Goal: Information Seeking & Learning: Learn about a topic

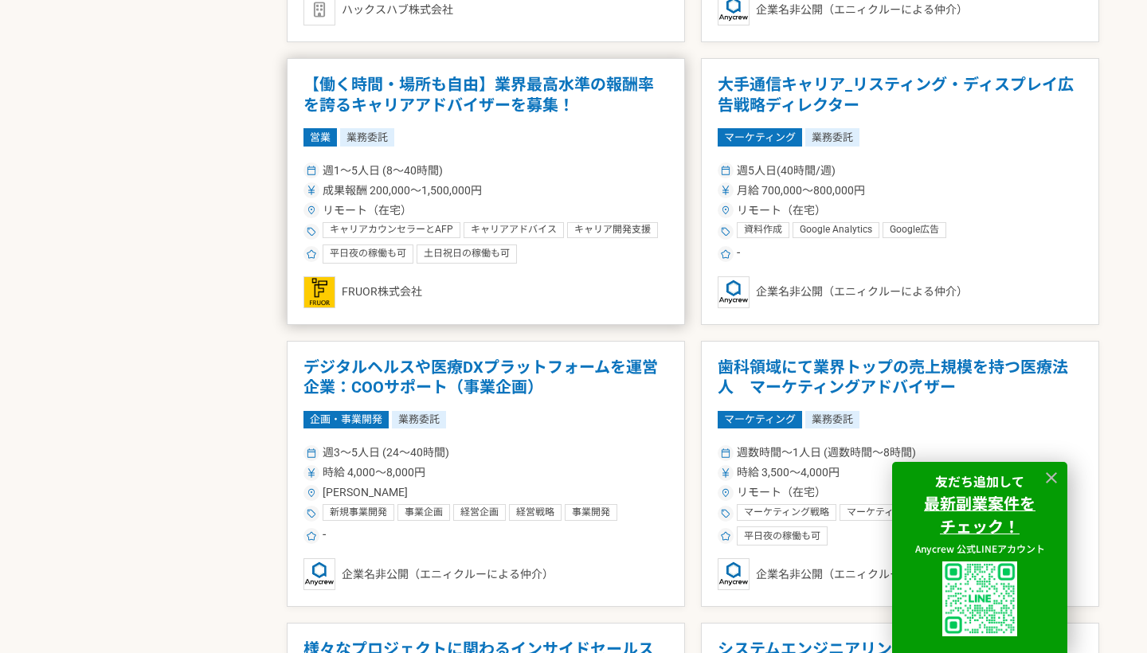
scroll to position [2386, 0]
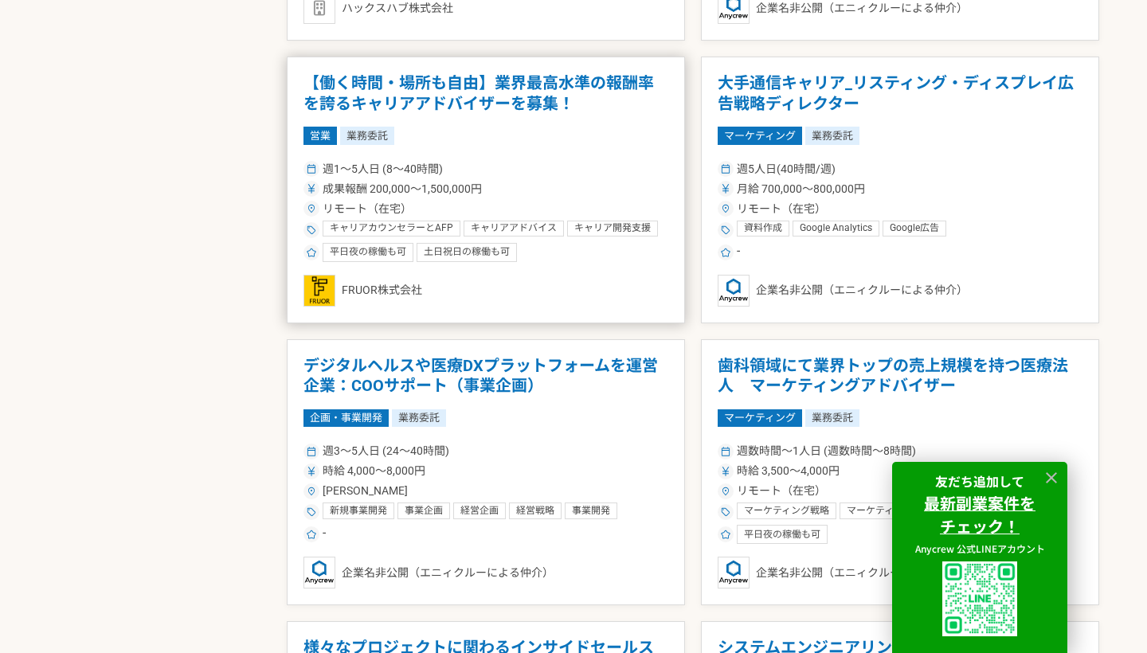
click at [439, 100] on h1 "【働く時間・場所も自由】業界最高水準の報酬率を誇るキャリアアドバイザーを募集！" at bounding box center [485, 93] width 365 height 41
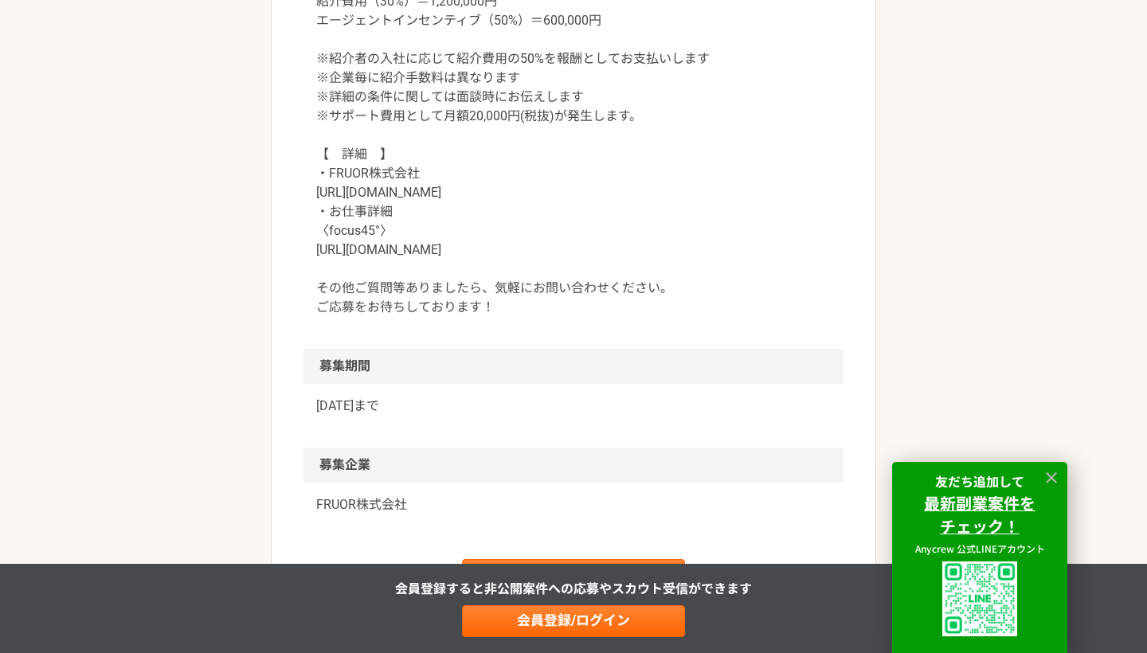
scroll to position [1729, 0]
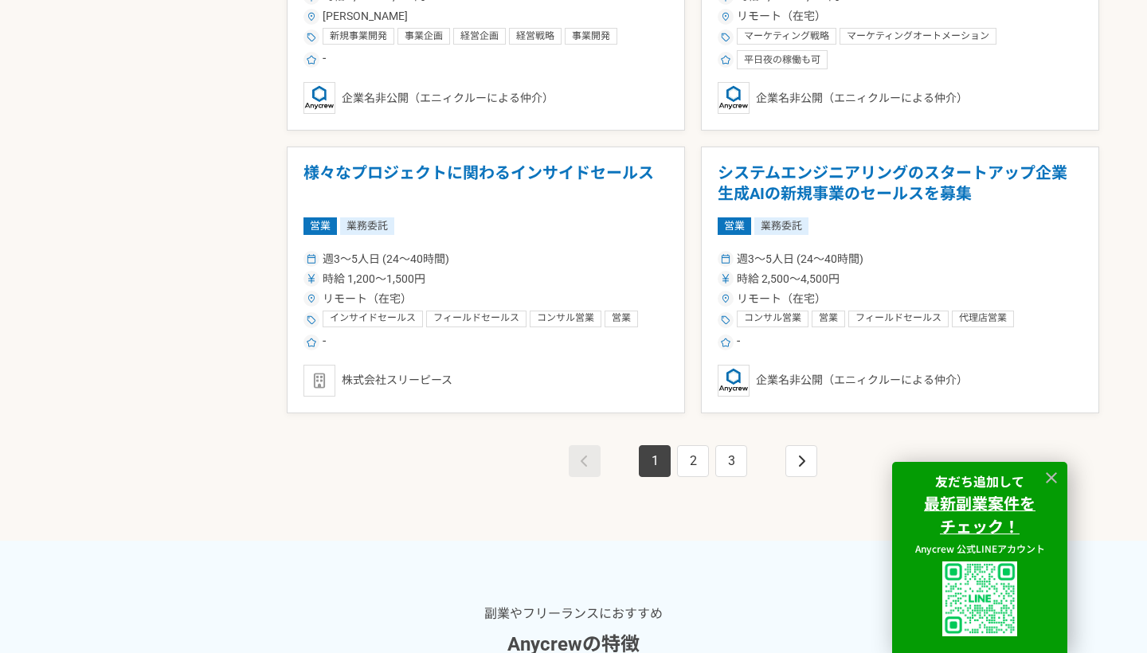
scroll to position [2838, 0]
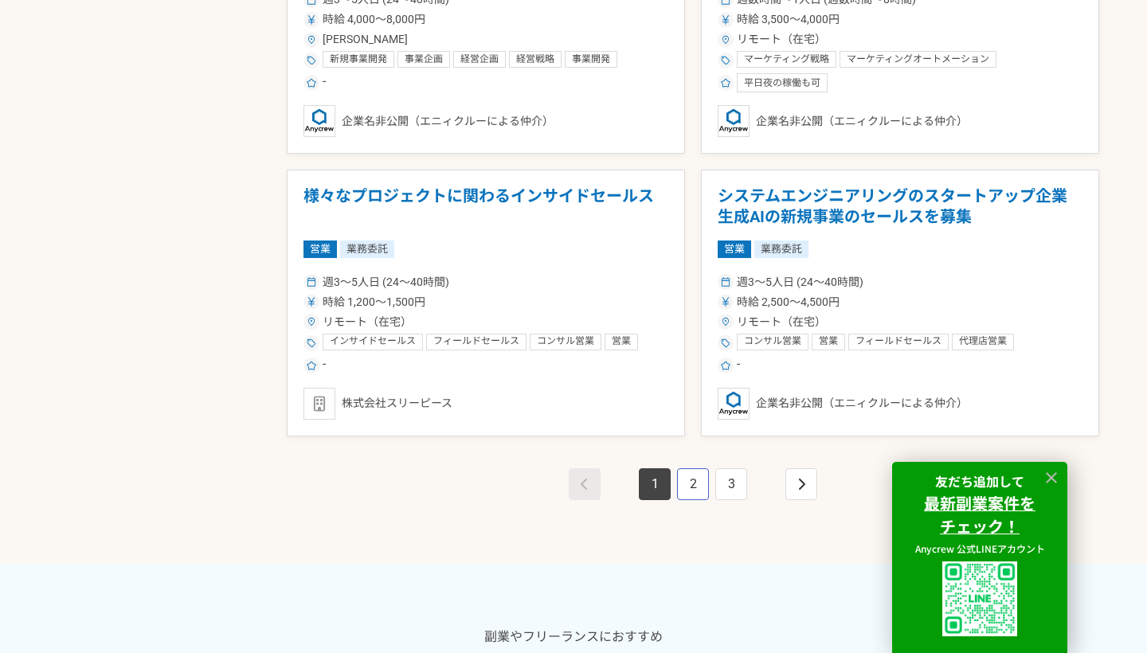
click at [685, 482] on link "2" at bounding box center [693, 484] width 32 height 32
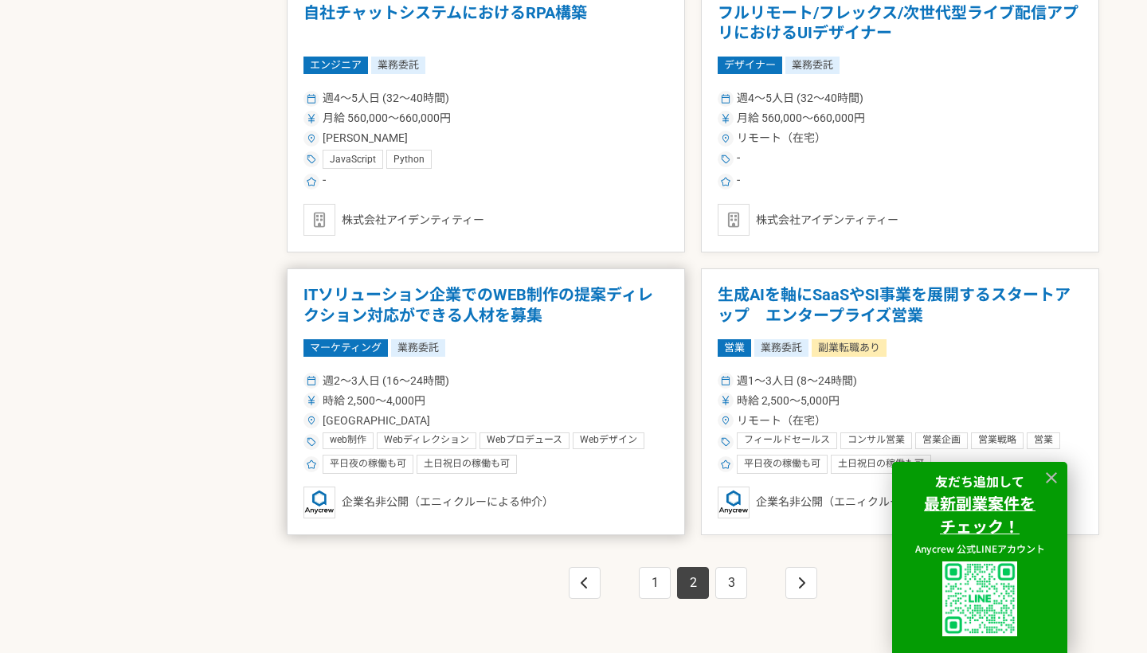
scroll to position [2760, 0]
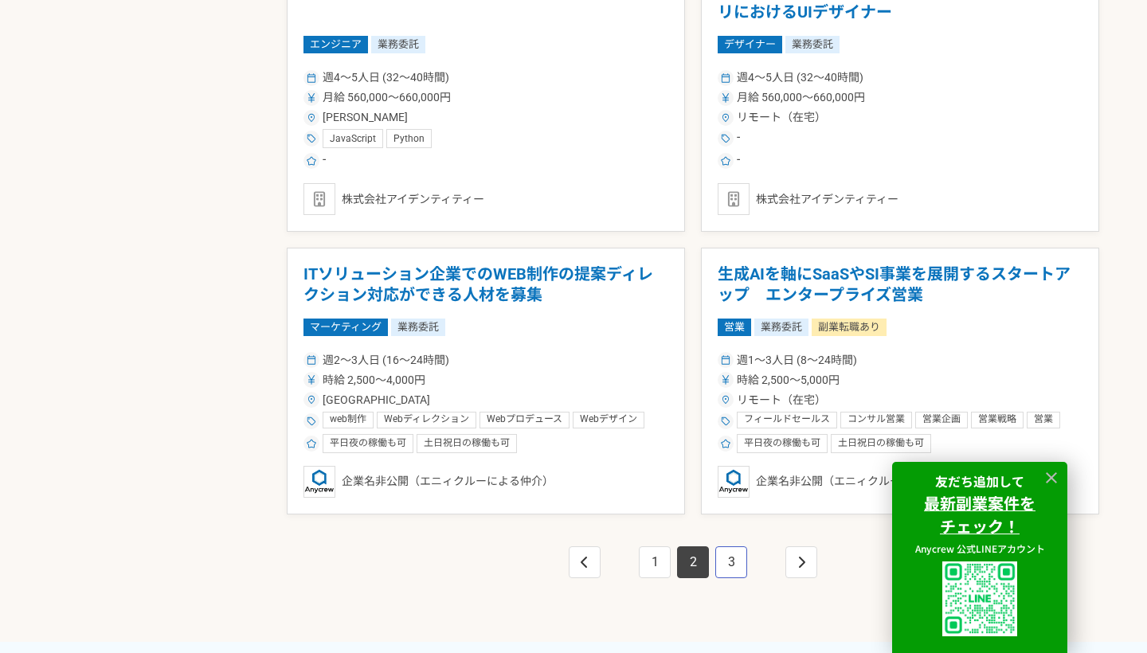
click at [734, 546] on link "3" at bounding box center [731, 562] width 32 height 32
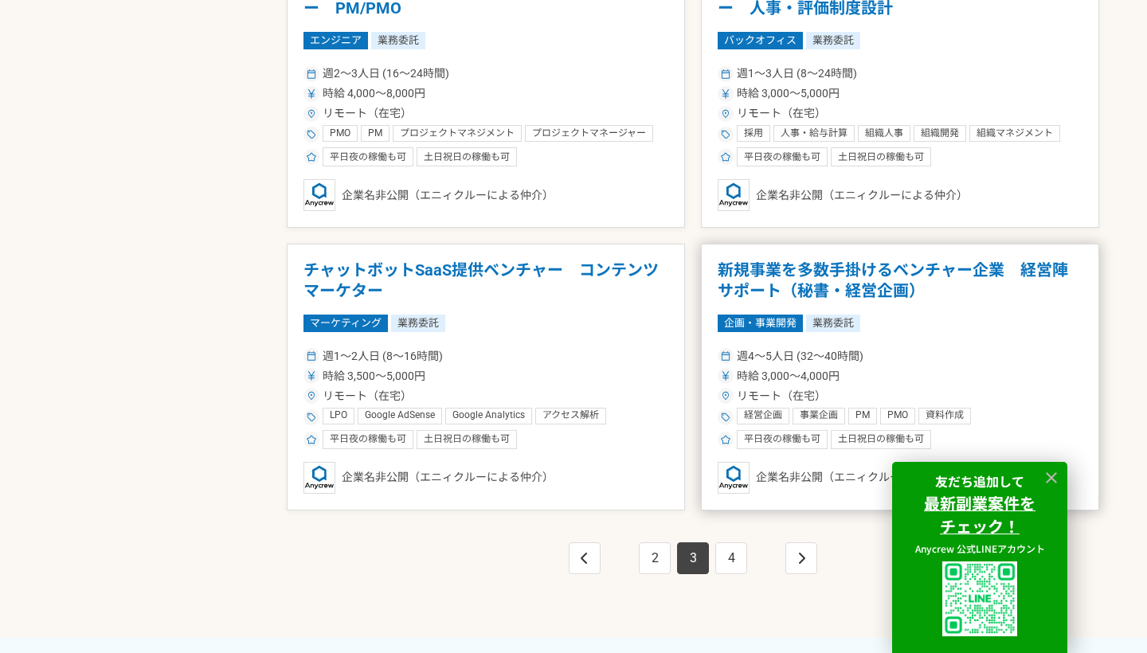
scroll to position [2768, 0]
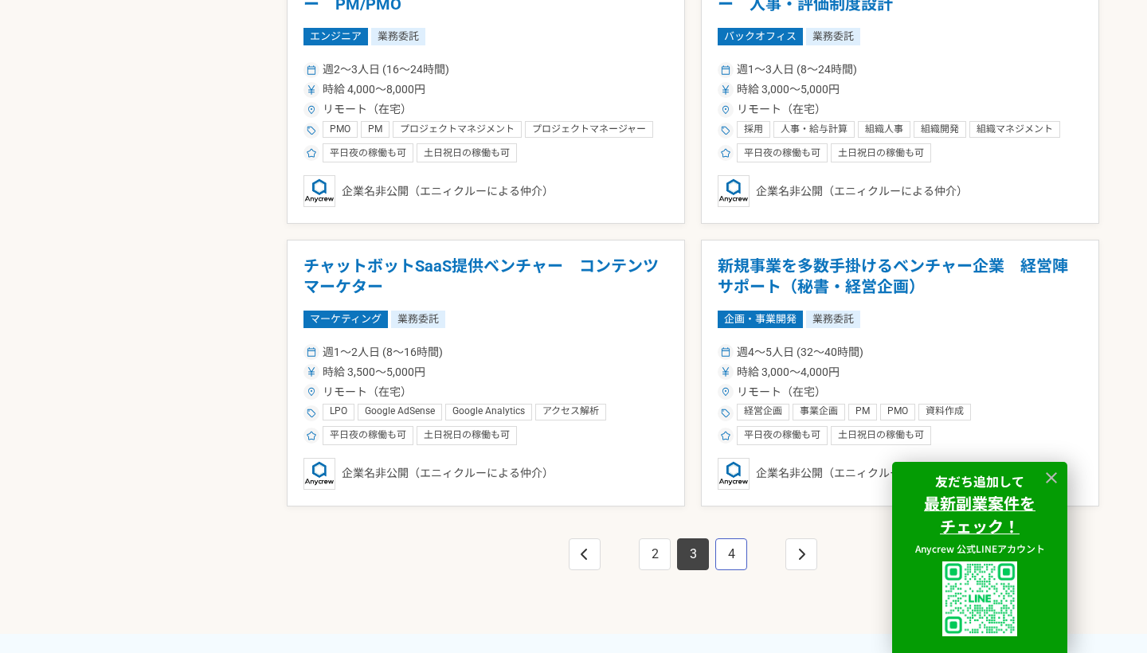
click at [734, 546] on link "4" at bounding box center [731, 554] width 32 height 32
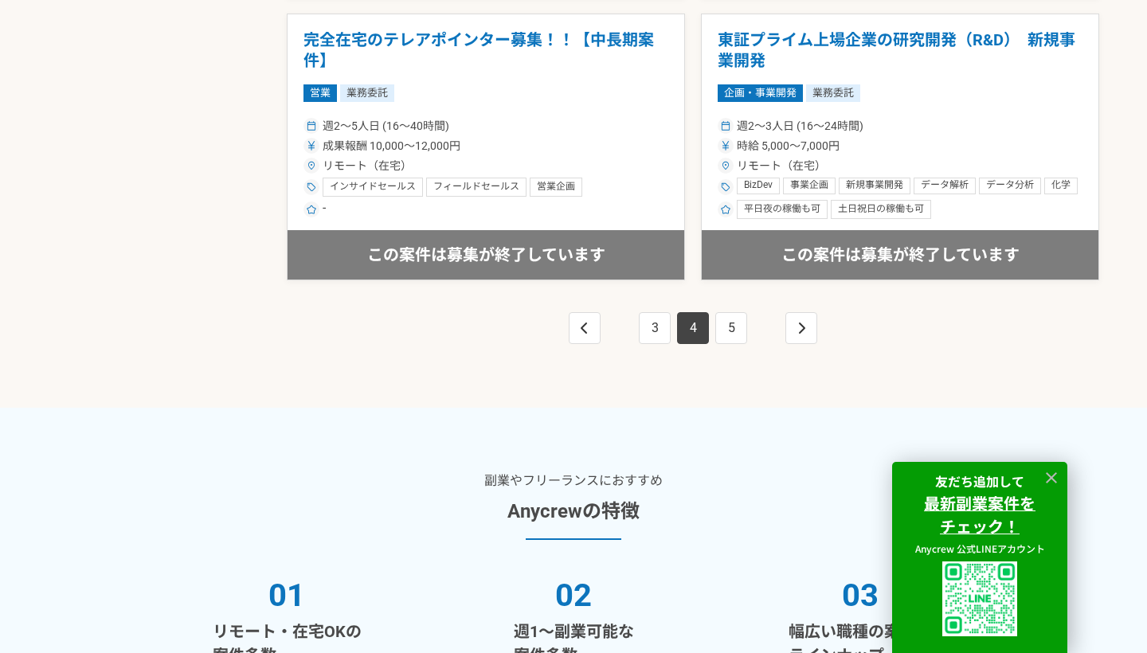
scroll to position [2851, 0]
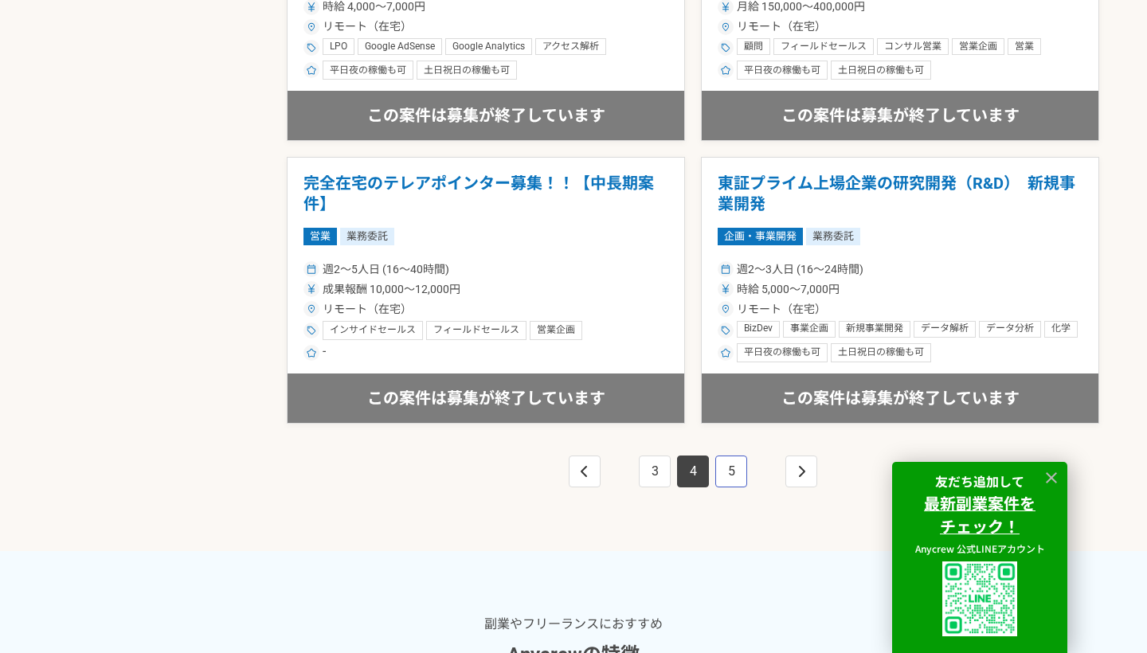
click at [730, 456] on link "5" at bounding box center [731, 472] width 32 height 32
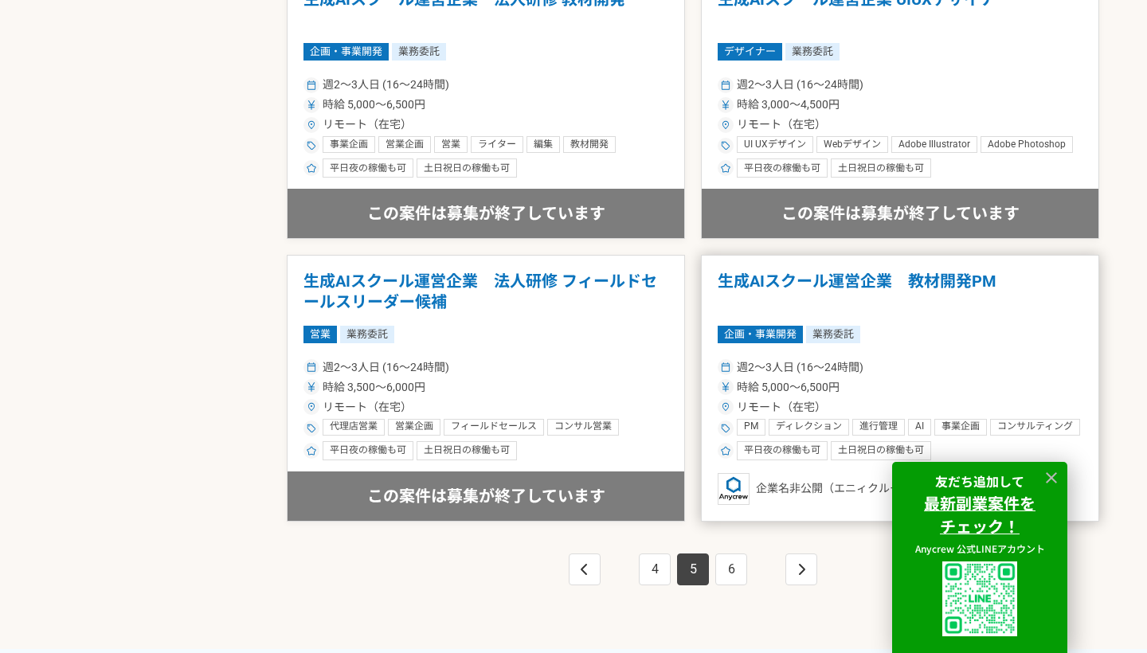
scroll to position [2757, 0]
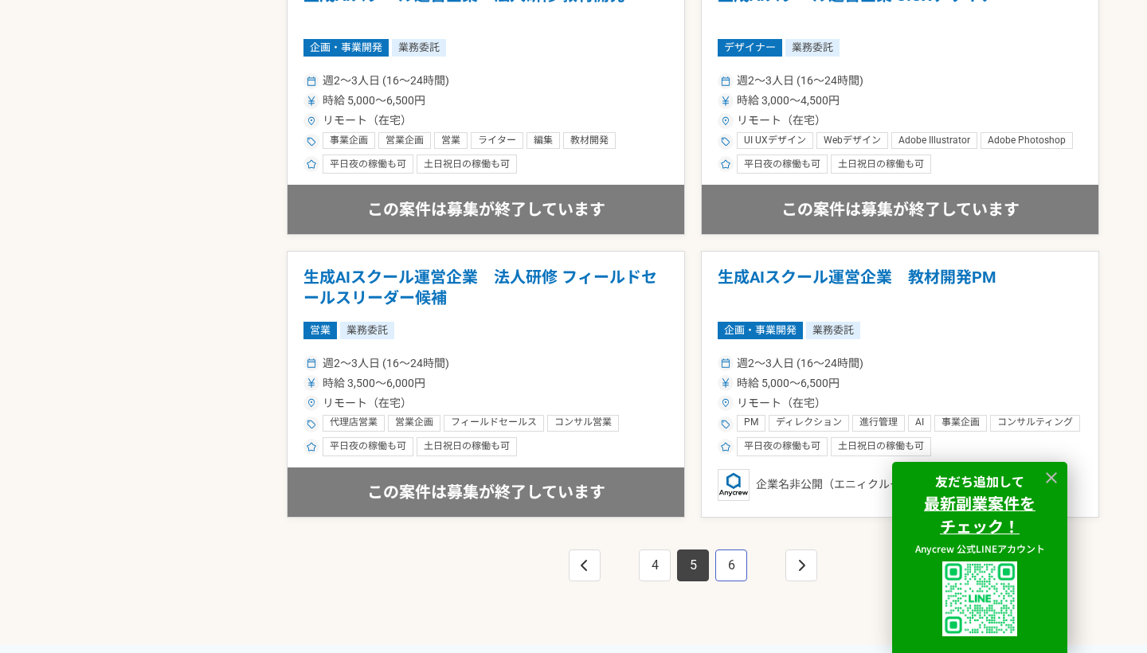
click at [740, 556] on link "6" at bounding box center [731, 566] width 32 height 32
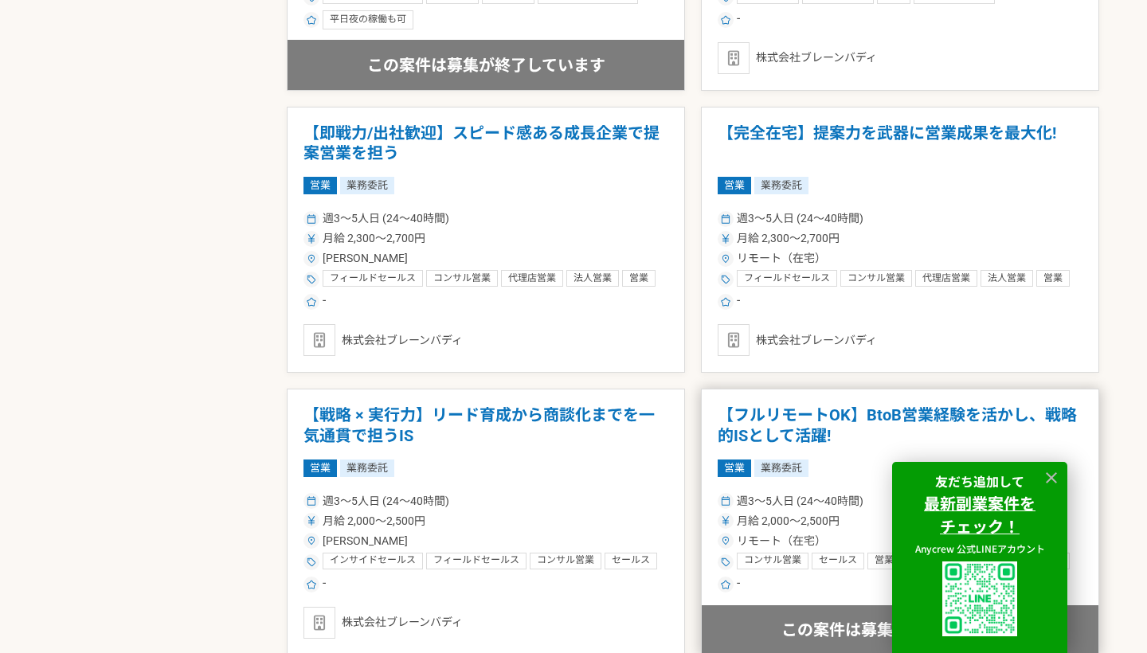
scroll to position [2926, 0]
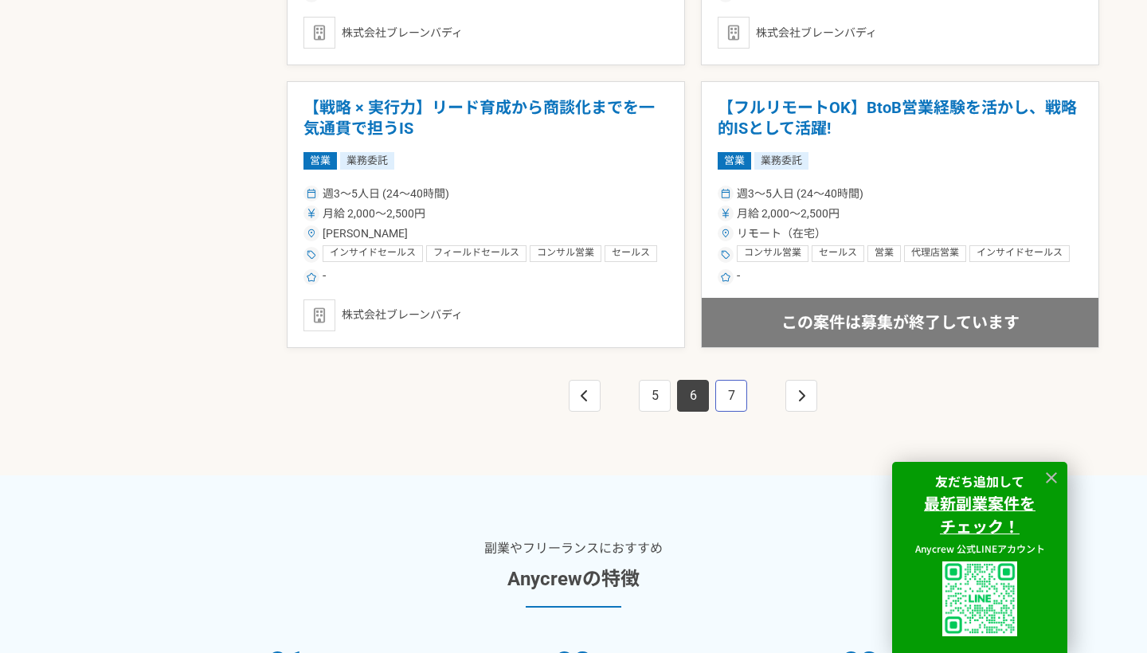
click at [727, 401] on link "7" at bounding box center [731, 396] width 32 height 32
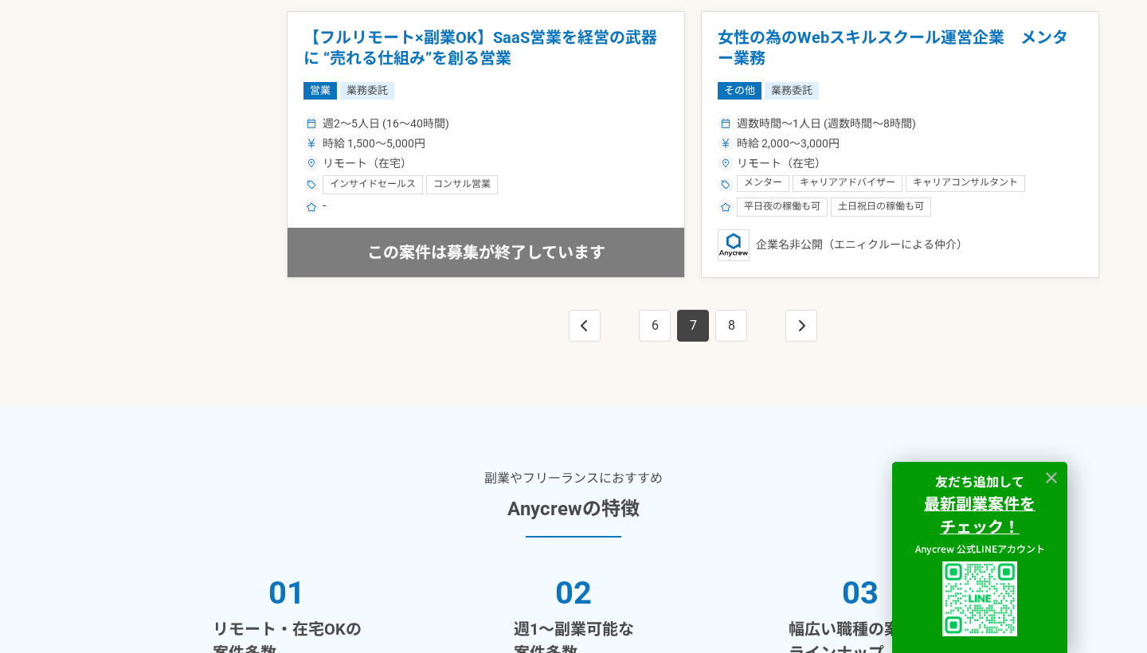
scroll to position [2976, 0]
